Goal: Information Seeking & Learning: Compare options

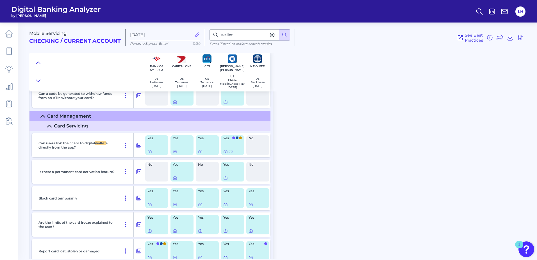
scroll to position [2002, 0]
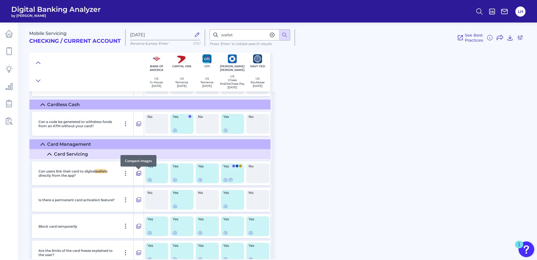
click at [140, 176] on icon at bounding box center [139, 173] width 6 height 7
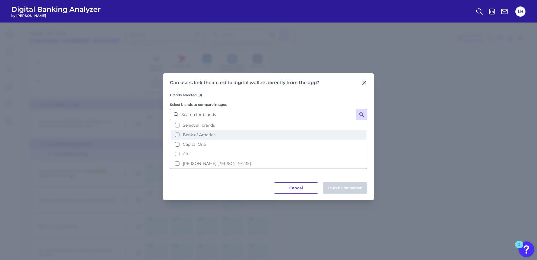
click at [177, 135] on button "Bank of America" at bounding box center [269, 135] width 196 height 10
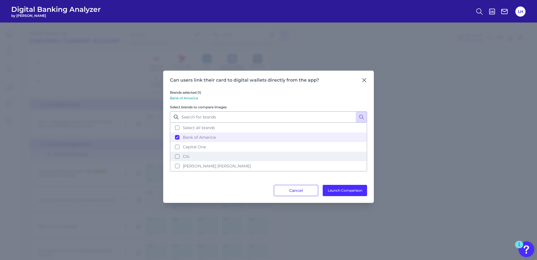
click at [179, 157] on button "Citi" at bounding box center [269, 156] width 196 height 10
click at [177, 165] on button "[PERSON_NAME] [PERSON_NAME]" at bounding box center [269, 166] width 196 height 10
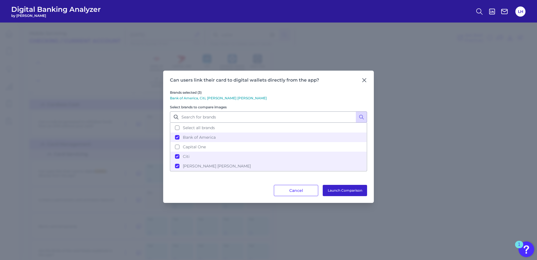
click at [352, 191] on button "Launch Comparison" at bounding box center [345, 190] width 44 height 11
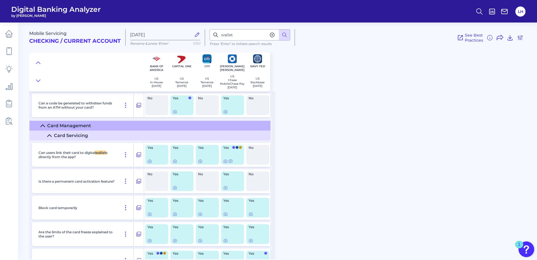
scroll to position [2030, 0]
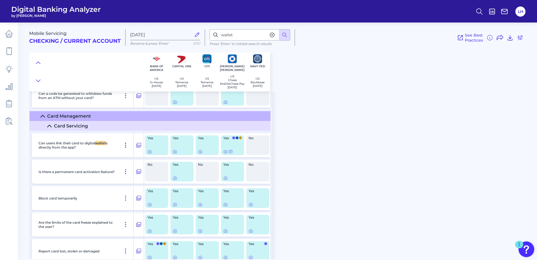
click at [126, 146] on icon at bounding box center [125, 145] width 7 height 7
click at [139, 145] on icon at bounding box center [139, 145] width 5 height 5
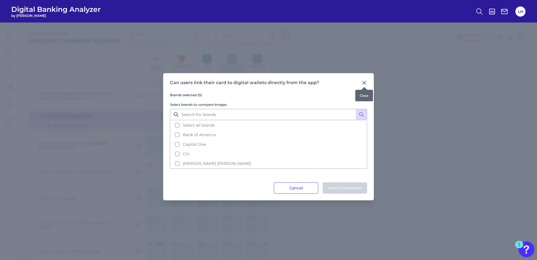
click at [365, 83] on icon at bounding box center [364, 82] width 3 height 3
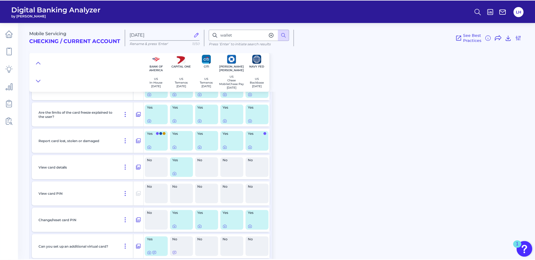
scroll to position [2058, 0]
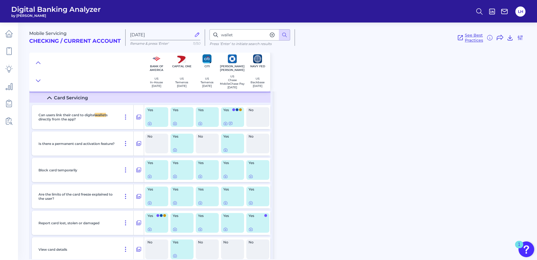
click at [429, 41] on span "See Best Practices" at bounding box center [474, 38] width 18 height 10
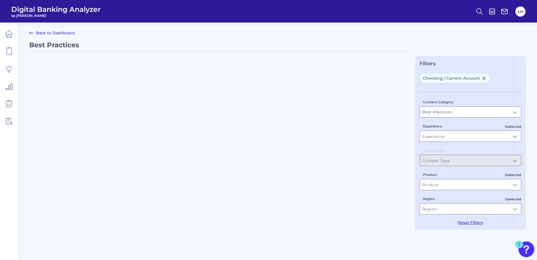
type input "Checking / Current Account"
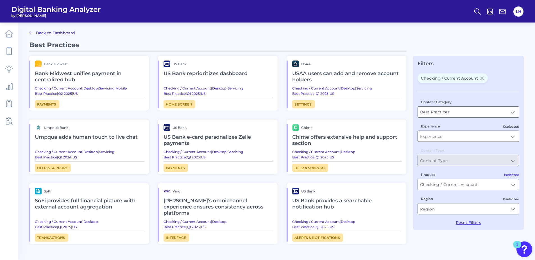
click at [429, 136] on input "Experience" at bounding box center [468, 136] width 101 height 11
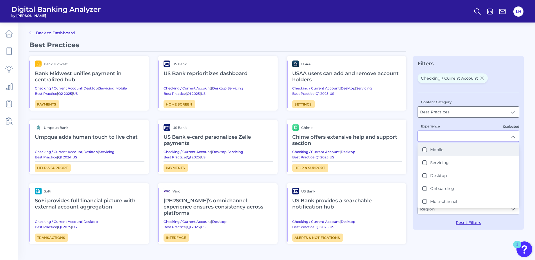
click at [429, 149] on label "Mobile" at bounding box center [436, 149] width 13 height 5
type input "Mobile"
click at [32, 31] on icon at bounding box center [31, 33] width 7 height 7
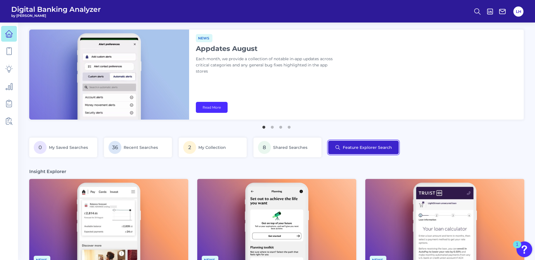
click at [354, 149] on button "Feature Explorer Search" at bounding box center [363, 146] width 71 height 13
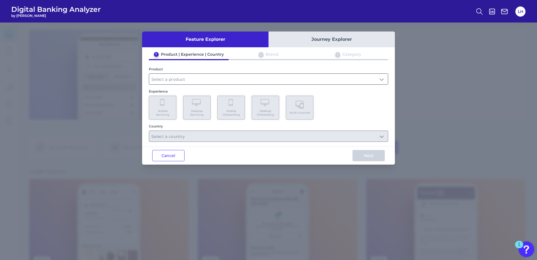
click at [241, 80] on input "text" at bounding box center [268, 79] width 239 height 11
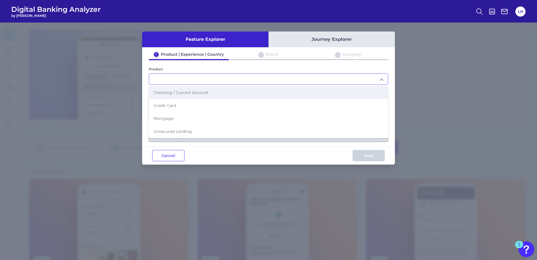
click at [198, 94] on span "Checking / Current Account" at bounding box center [181, 92] width 55 height 5
type input "Checking / Current Account"
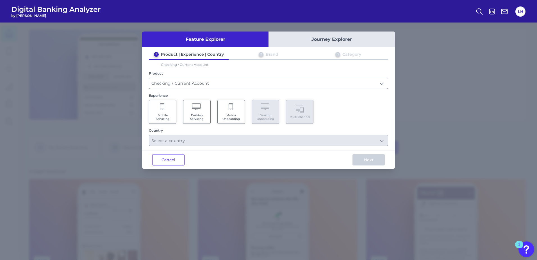
click at [166, 117] on span "Mobile Servicing" at bounding box center [162, 116] width 21 height 7
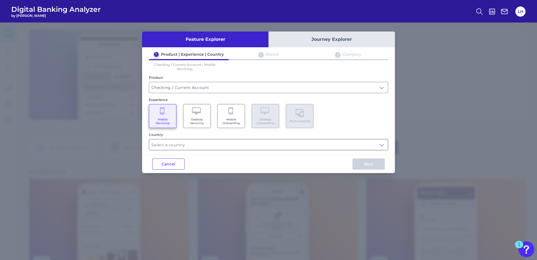
click at [172, 144] on input "text" at bounding box center [268, 144] width 239 height 11
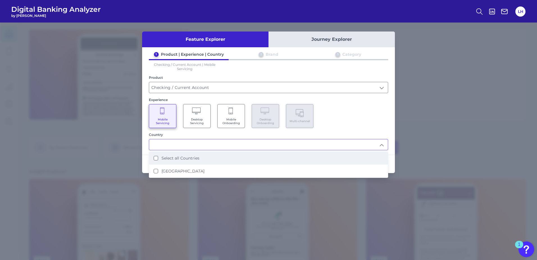
click at [159, 159] on div "Select all Countries" at bounding box center [177, 157] width 46 height 5
type input "Select all Countries"
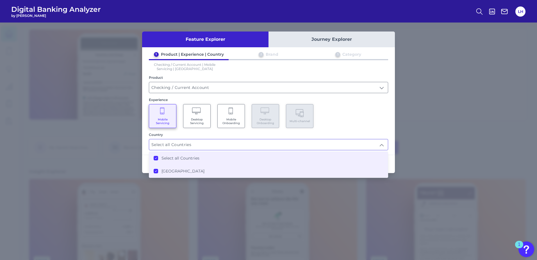
scroll to position [0, 0]
click at [393, 161] on div "Next" at bounding box center [369, 164] width 53 height 18
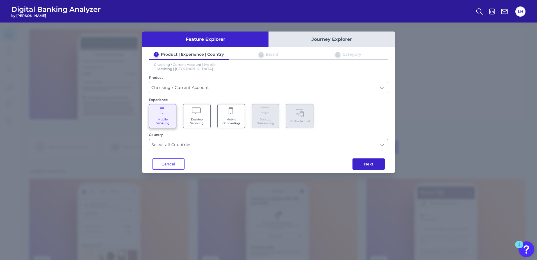
click at [370, 163] on button "Next" at bounding box center [369, 163] width 32 height 11
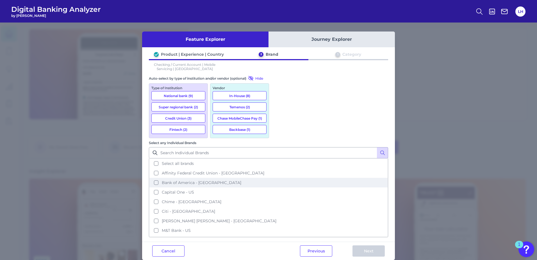
click at [277, 178] on button "Bank of America - US" at bounding box center [268, 183] width 238 height 10
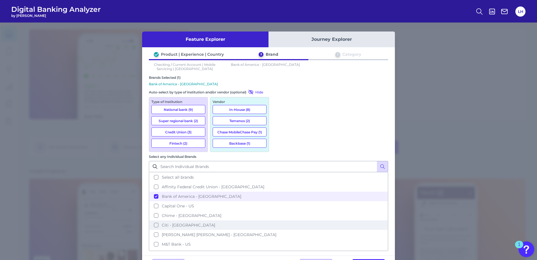
click at [278, 199] on button "Citi - US" at bounding box center [268, 225] width 238 height 10
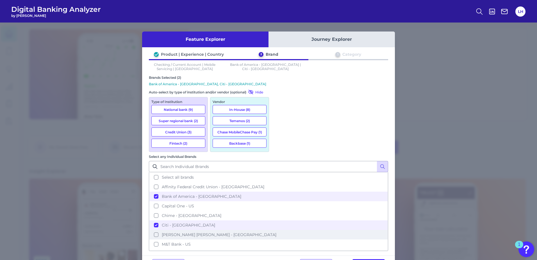
click at [278, 199] on button "JP Morgan Chase - US" at bounding box center [268, 235] width 238 height 10
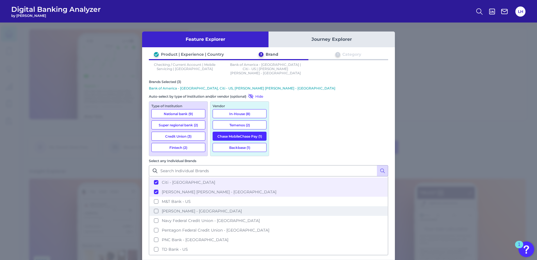
scroll to position [56, 0]
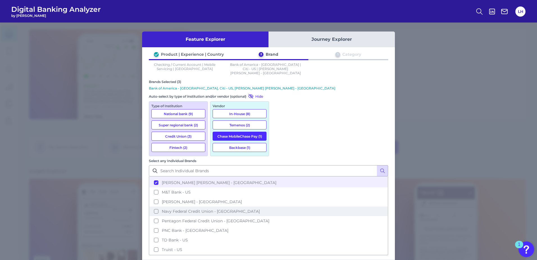
click at [280, 199] on button "Navy Federal Credit Union - US" at bounding box center [268, 211] width 238 height 10
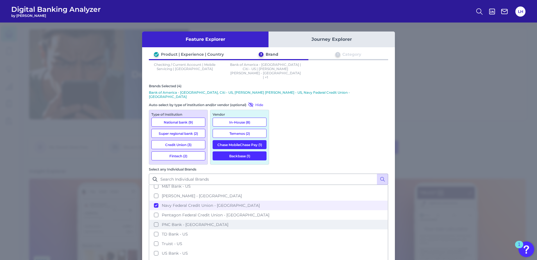
scroll to position [84, 0]
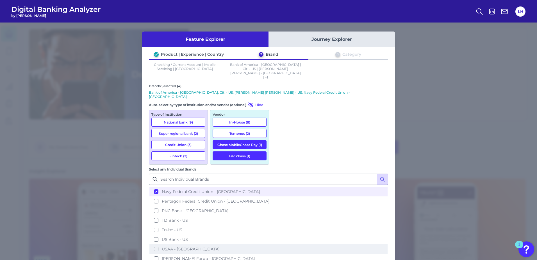
click at [278, 199] on button "USAA - US" at bounding box center [268, 249] width 238 height 10
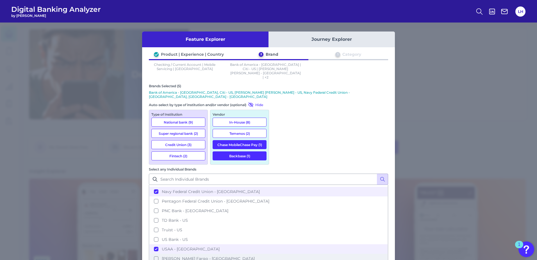
click at [278, 199] on button "Wells Fargo - US" at bounding box center [268, 258] width 238 height 10
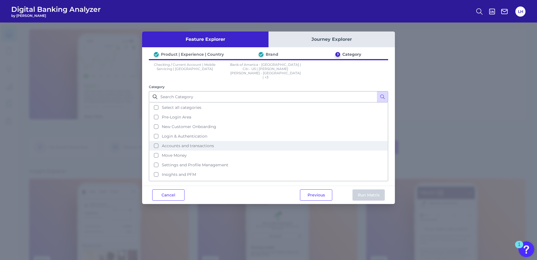
click at [157, 141] on button "Accounts and transactions" at bounding box center [268, 146] width 238 height 10
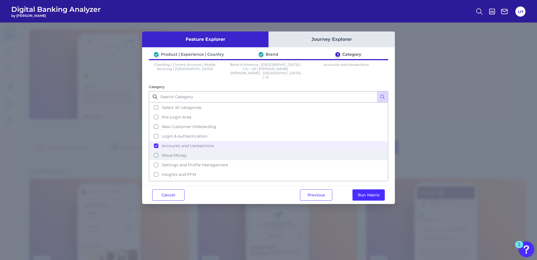
click at [157, 150] on button "Move Money" at bounding box center [268, 155] width 238 height 10
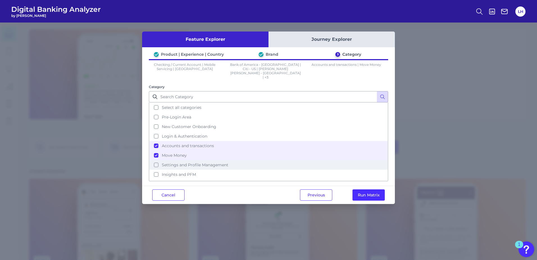
click at [155, 160] on button "Settings and Profile Management" at bounding box center [268, 165] width 238 height 10
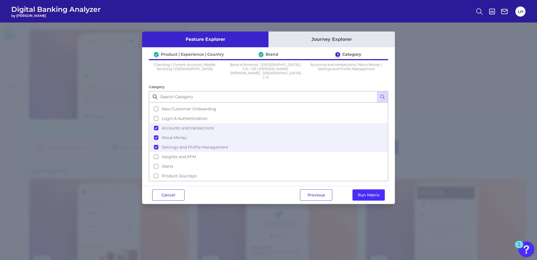
scroll to position [27, 0]
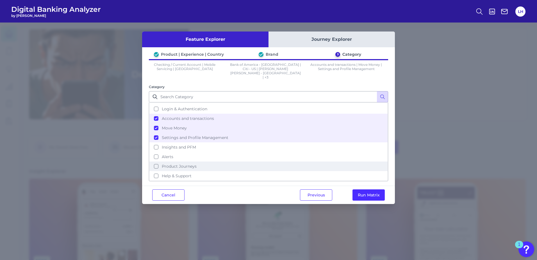
click at [156, 161] on button "Product Journeys" at bounding box center [268, 166] width 238 height 10
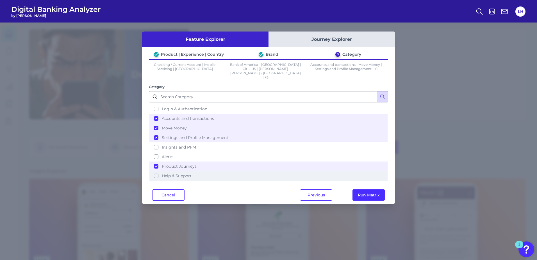
click at [155, 171] on button "Help & Support" at bounding box center [268, 176] width 238 height 10
click at [363, 189] on button "Run Matrix" at bounding box center [369, 194] width 32 height 11
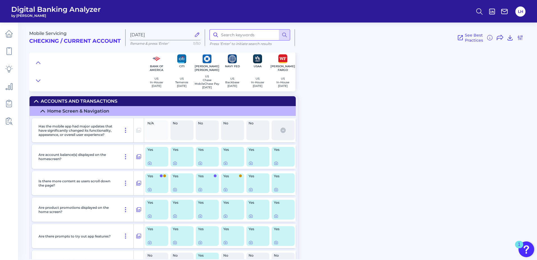
click at [260, 36] on input at bounding box center [250, 34] width 81 height 11
type input "digital wallet"
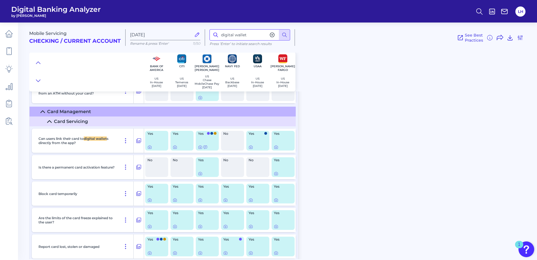
scroll to position [3528, 0]
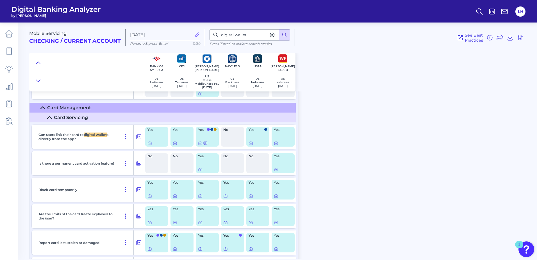
click at [285, 36] on circle at bounding box center [284, 34] width 3 height 3
click at [273, 36] on icon at bounding box center [272, 35] width 6 height 6
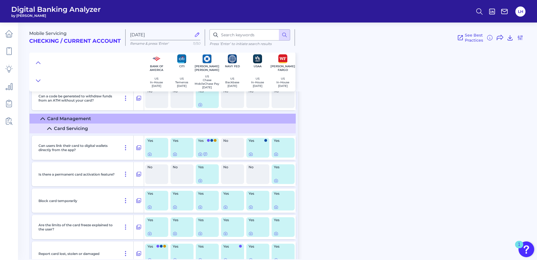
scroll to position [3516, 0]
click at [139, 150] on icon at bounding box center [139, 148] width 5 height 5
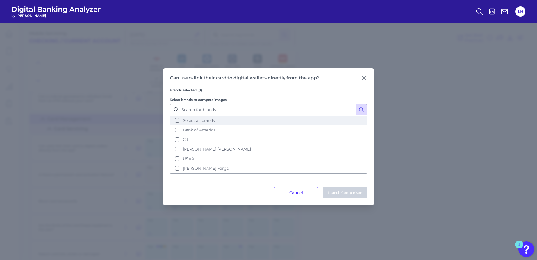
click at [179, 120] on button "Select all brands" at bounding box center [269, 120] width 196 height 10
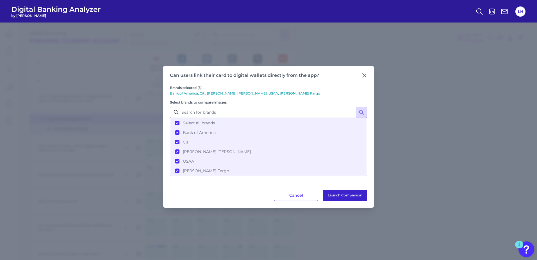
click at [346, 197] on button "Launch Comparison" at bounding box center [345, 194] width 44 height 11
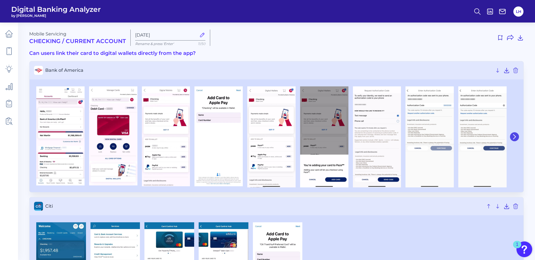
click at [514, 135] on icon at bounding box center [514, 136] width 5 height 5
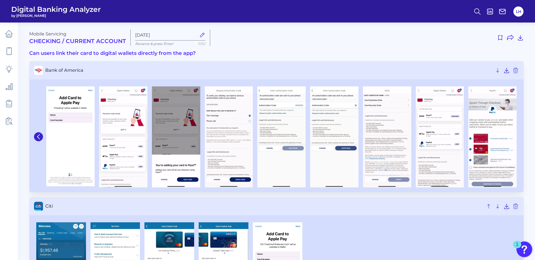
click at [514, 135] on img at bounding box center [492, 136] width 48 height 101
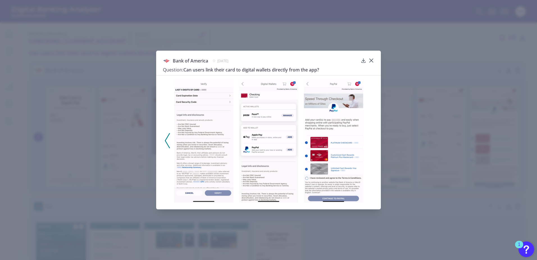
click at [167, 139] on icon at bounding box center [167, 140] width 5 height 15
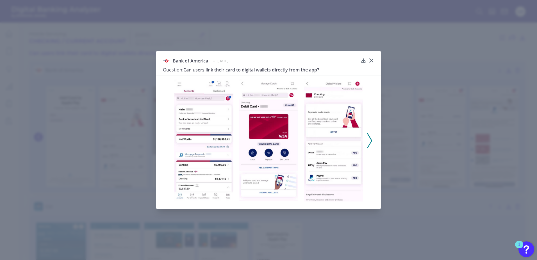
click at [167, 139] on div at bounding box center [268, 139] width 225 height 128
click at [372, 60] on icon at bounding box center [372, 61] width 6 height 6
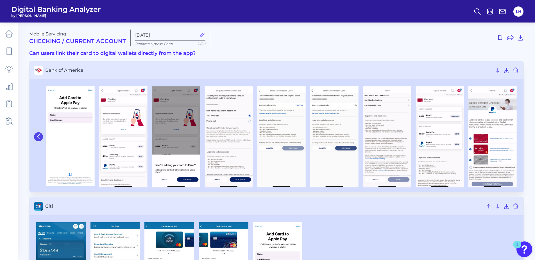
click at [37, 136] on icon at bounding box center [38, 136] width 5 height 5
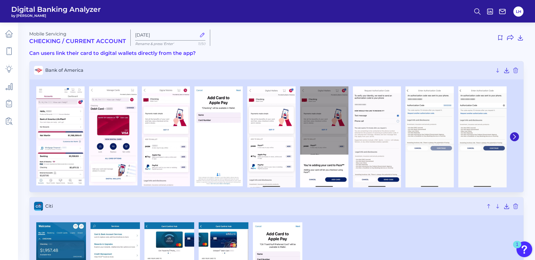
click at [37, 136] on img at bounding box center [60, 135] width 48 height 99
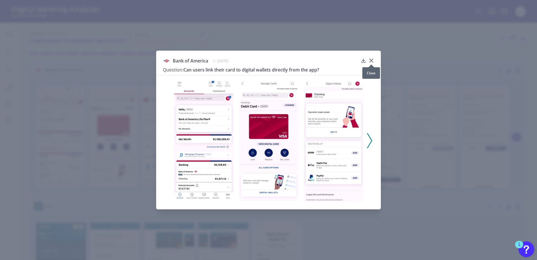
click at [371, 58] on icon at bounding box center [372, 61] width 6 height 6
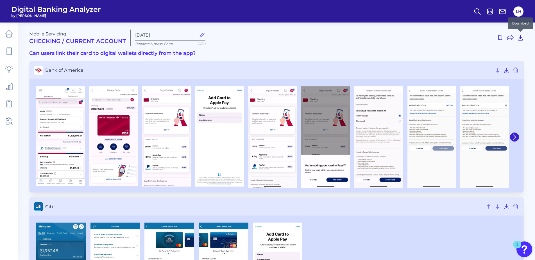
click at [520, 35] on icon at bounding box center [520, 37] width 7 height 7
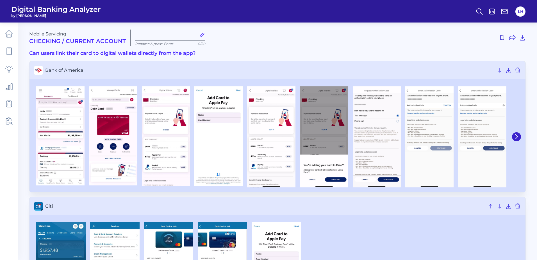
type input "[DATE]"
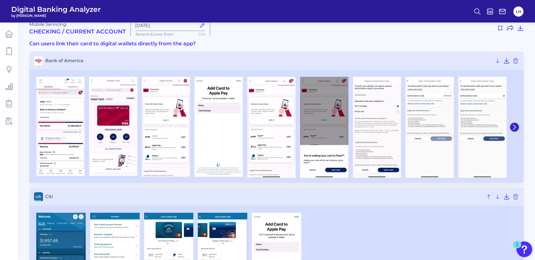
scroll to position [6, 0]
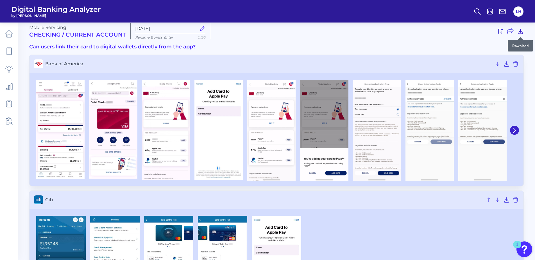
click at [520, 30] on icon at bounding box center [520, 31] width 4 height 5
